Goal: Information Seeking & Learning: Understand process/instructions

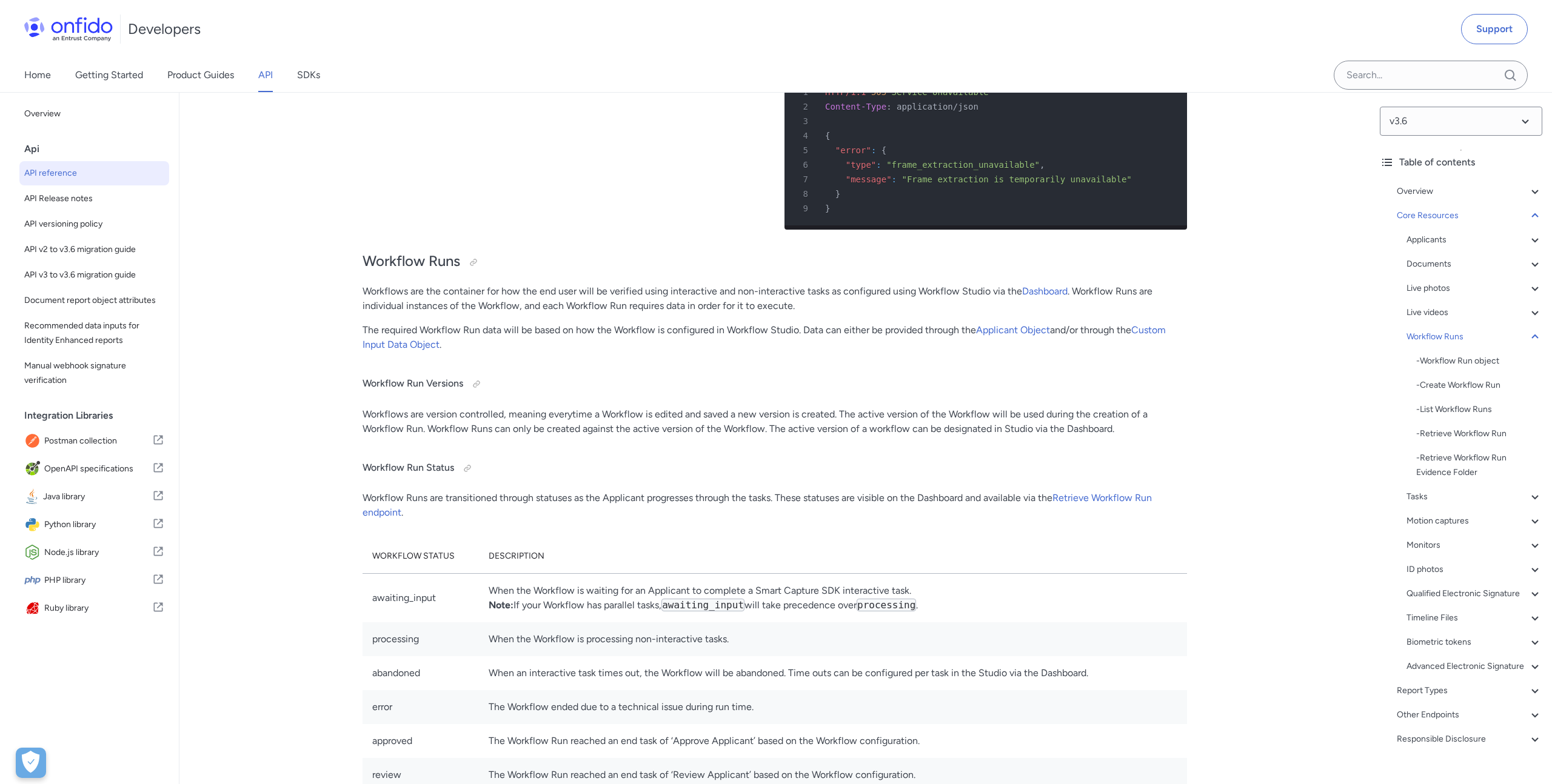
scroll to position [23668, 0]
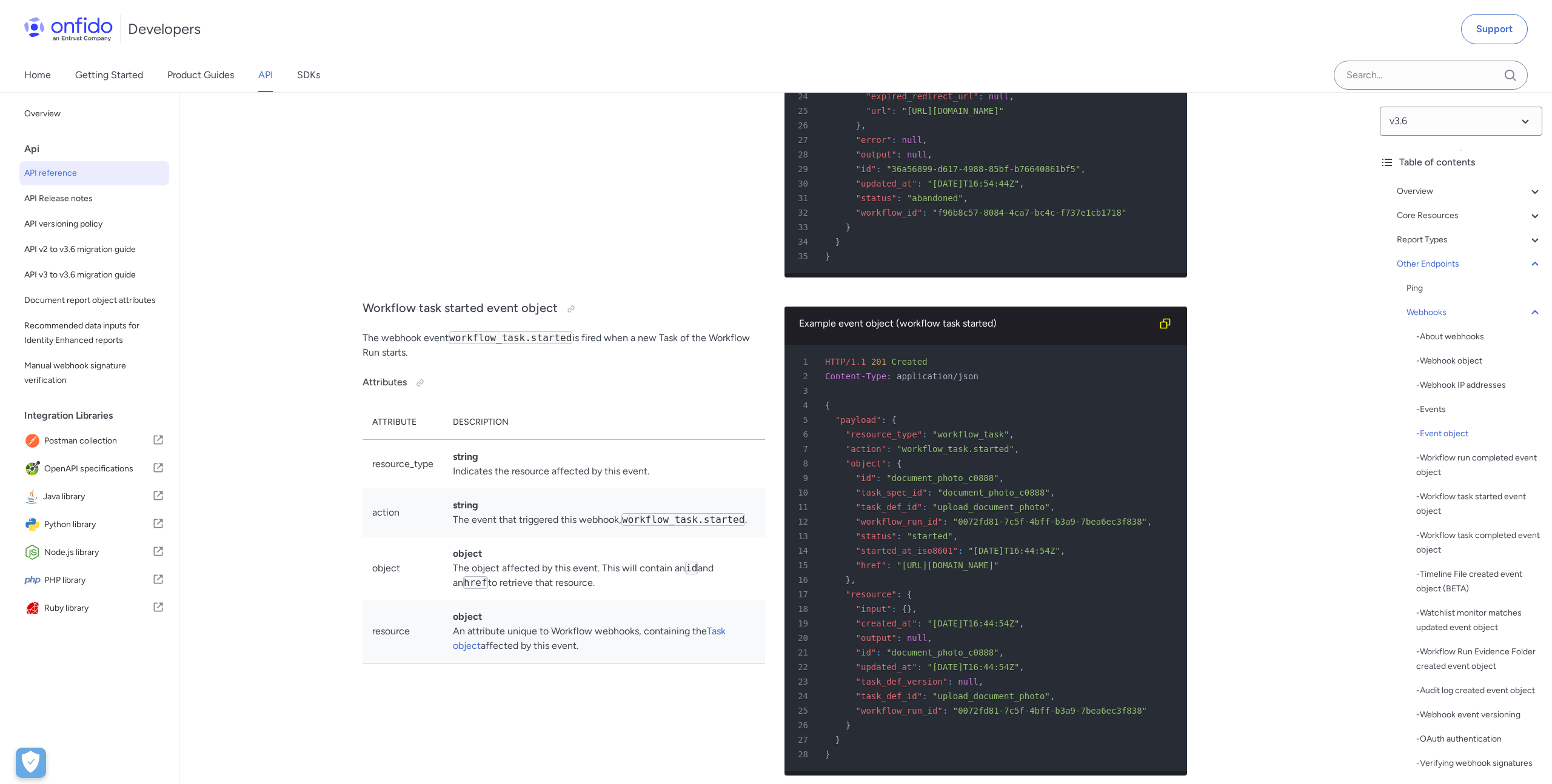
scroll to position [2217, 0]
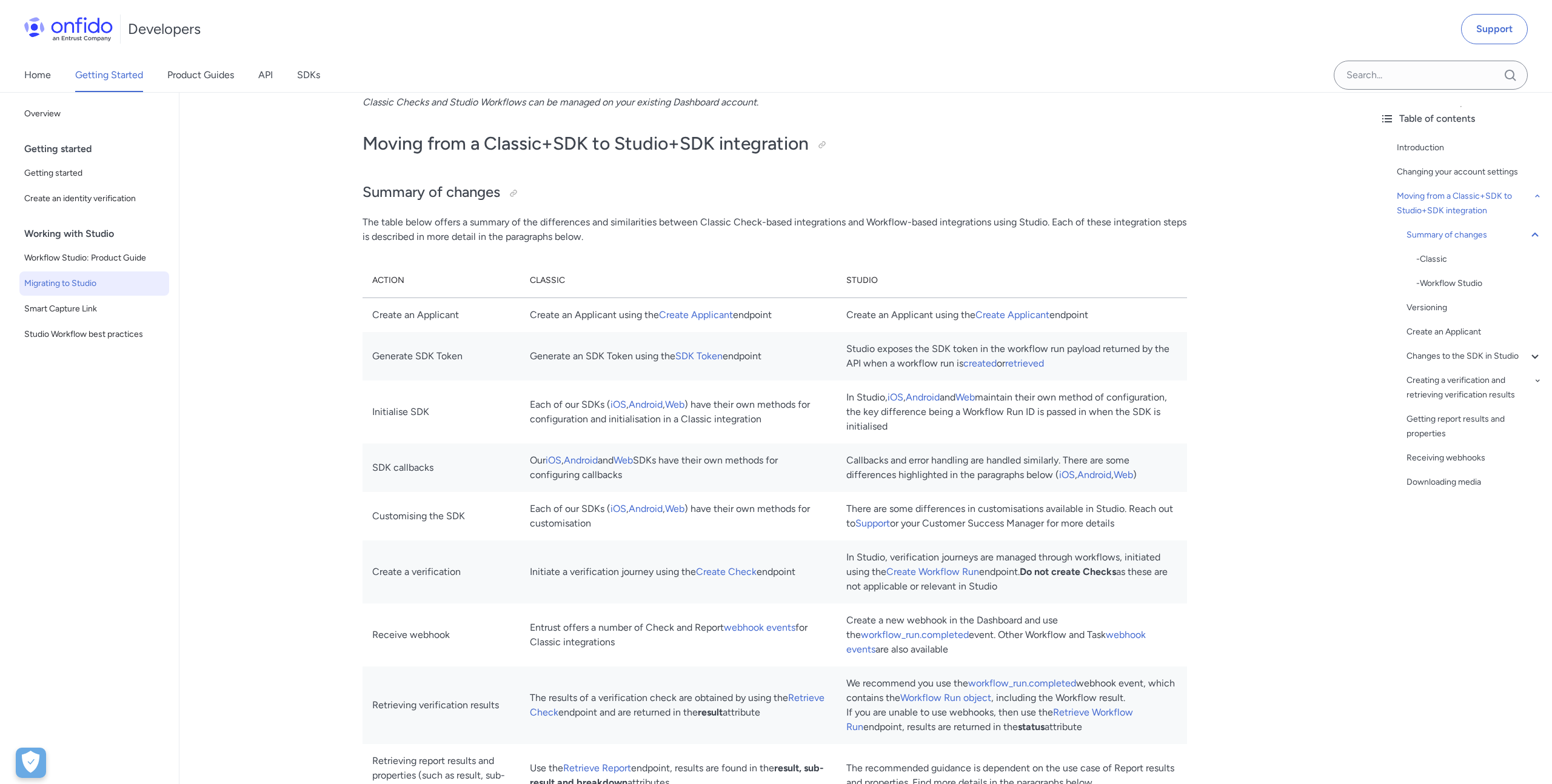
scroll to position [902, 0]
click at [1017, 318] on link "Create Applicant" at bounding box center [1012, 315] width 74 height 12
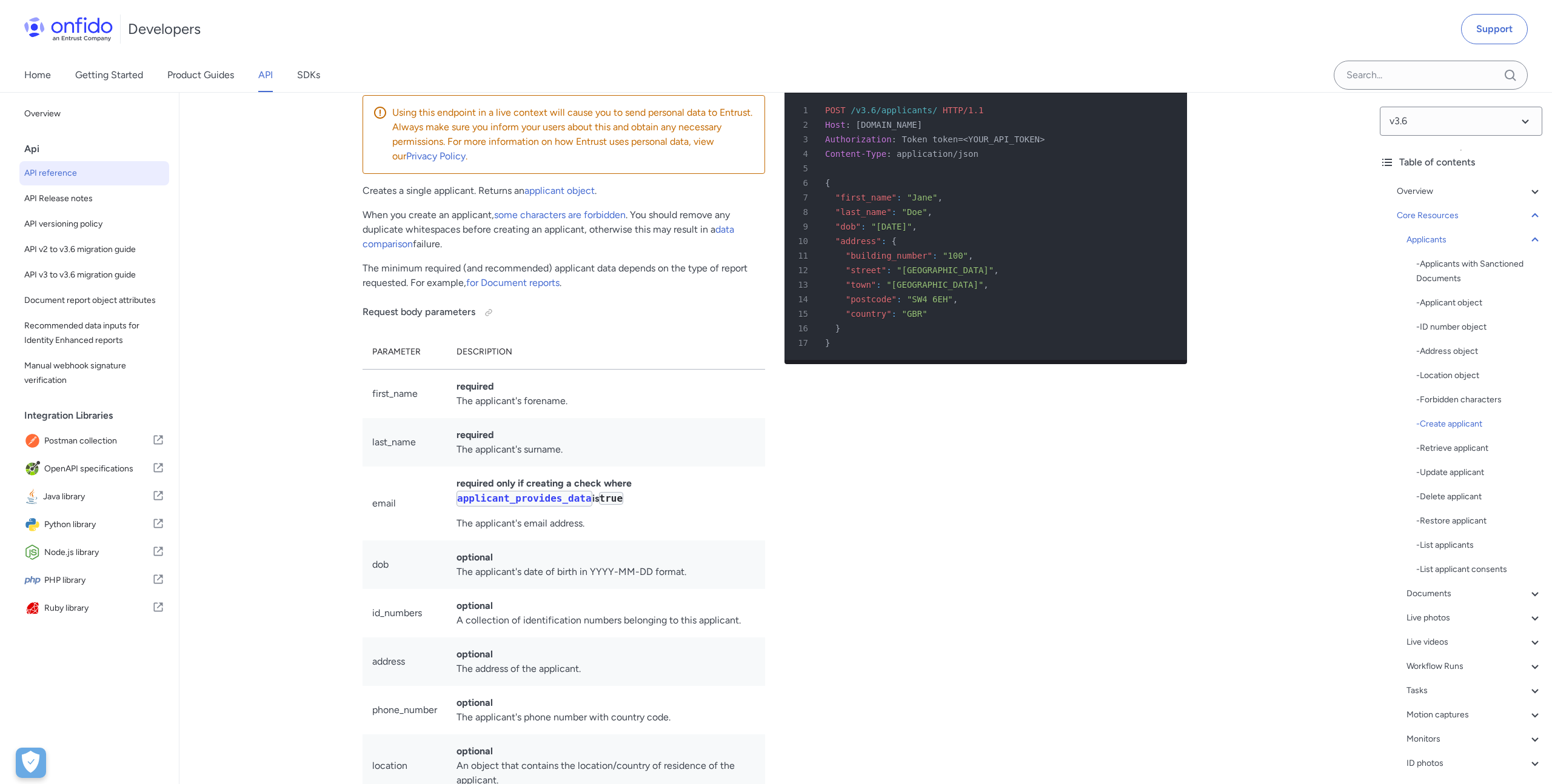
scroll to position [14581, 0]
